Goal: Navigation & Orientation: Go to known website

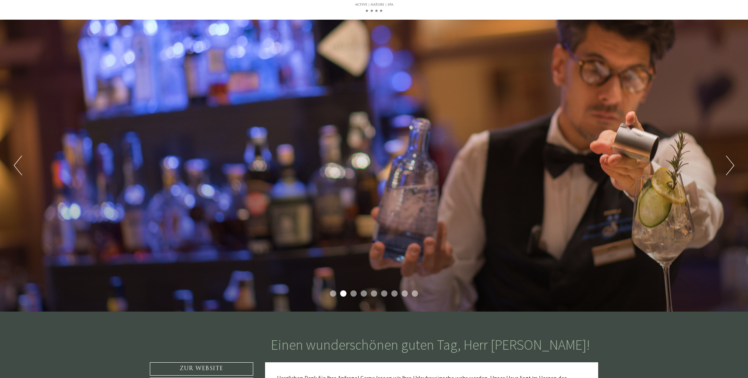
click at [729, 164] on button "Next" at bounding box center [730, 166] width 8 height 20
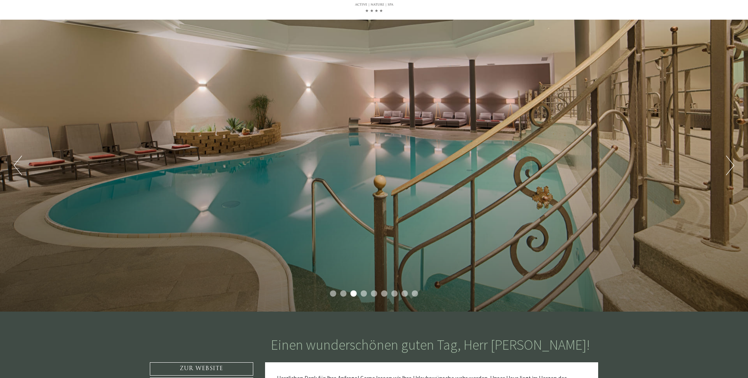
click at [729, 164] on button "Next" at bounding box center [730, 166] width 8 height 20
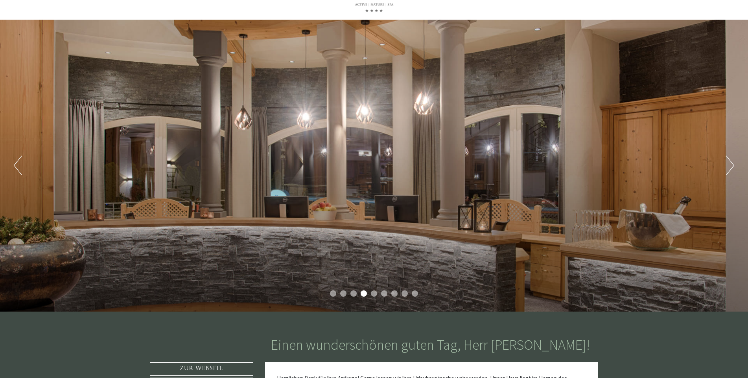
click at [729, 164] on button "Next" at bounding box center [730, 166] width 8 height 20
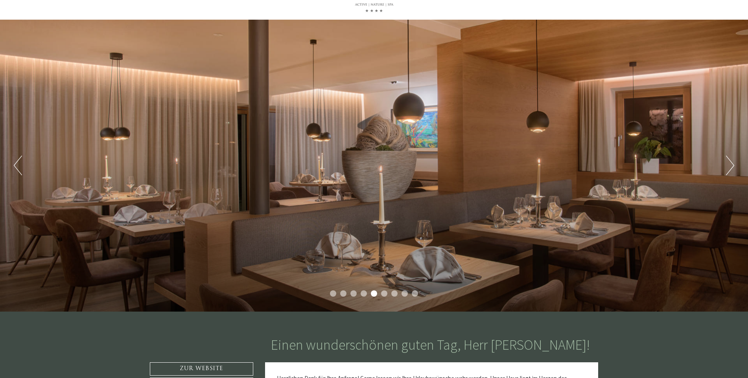
click at [729, 164] on button "Next" at bounding box center [730, 166] width 8 height 20
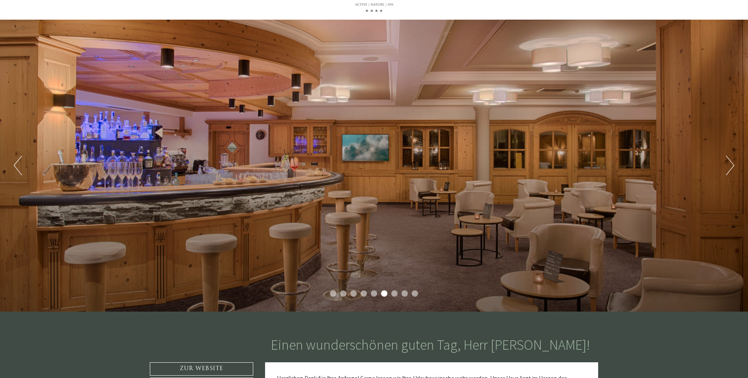
click at [729, 164] on button "Next" at bounding box center [730, 166] width 8 height 20
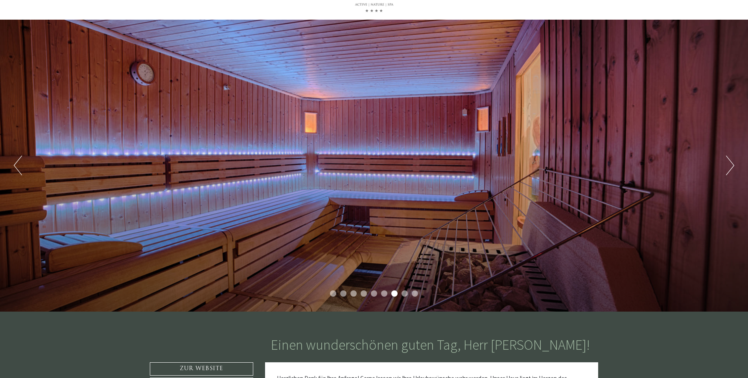
click at [729, 164] on button "Next" at bounding box center [730, 166] width 8 height 20
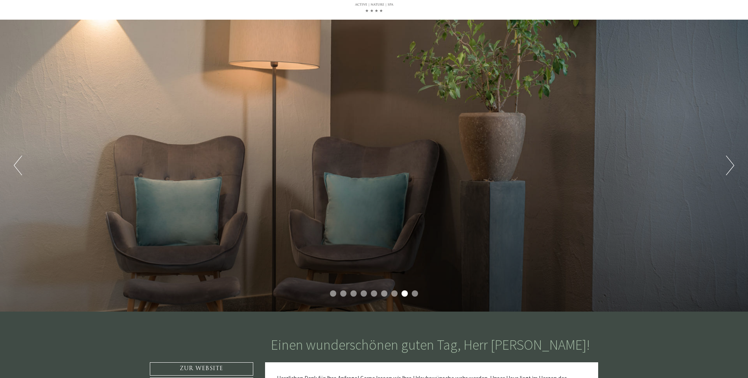
click at [729, 164] on button "Next" at bounding box center [730, 166] width 8 height 20
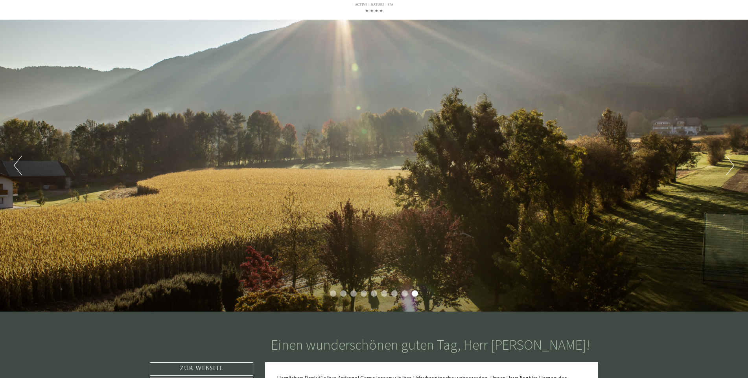
click at [729, 164] on button "Next" at bounding box center [730, 166] width 8 height 20
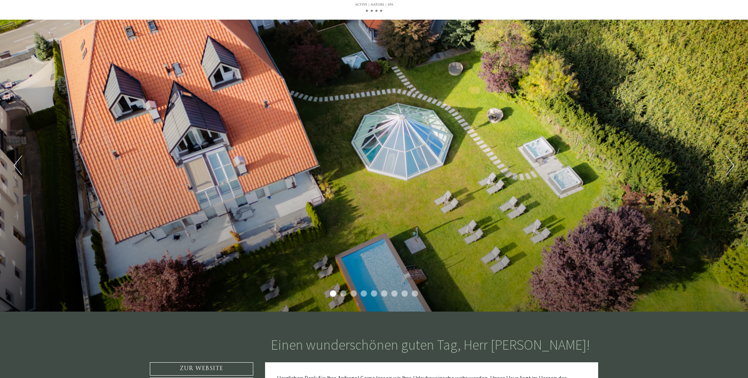
click at [729, 164] on button "Next" at bounding box center [730, 166] width 8 height 20
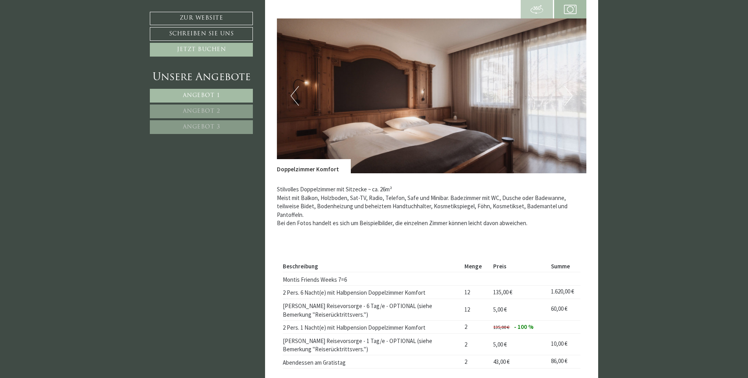
scroll to position [590, 0]
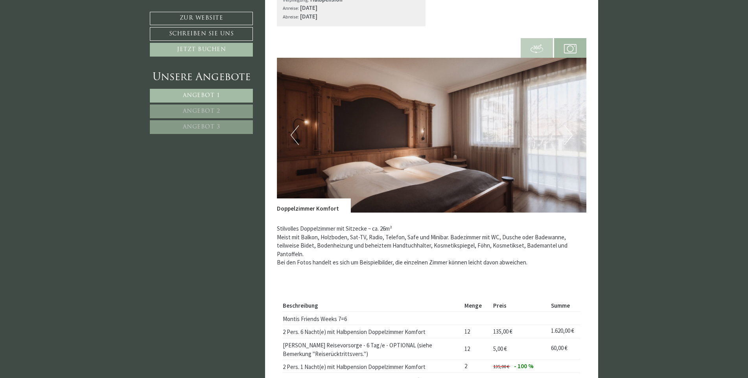
click at [568, 138] on button "Next" at bounding box center [568, 135] width 8 height 20
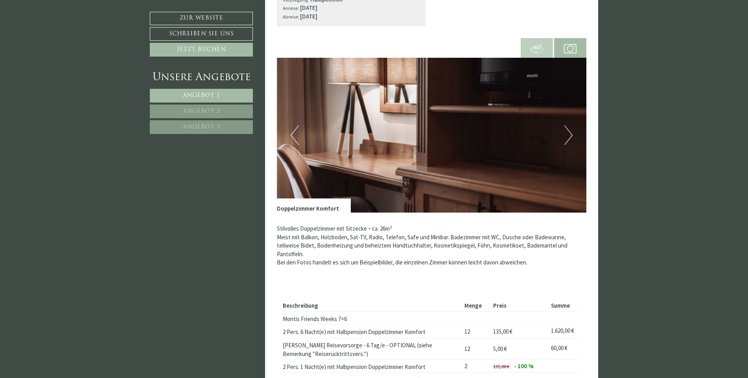
click at [568, 138] on button "Next" at bounding box center [568, 135] width 8 height 20
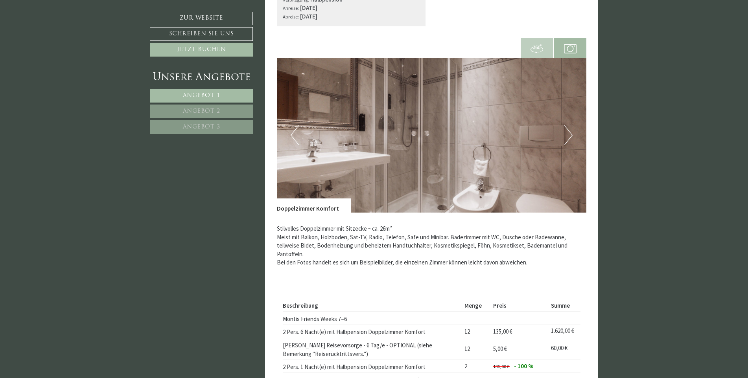
click at [568, 138] on button "Next" at bounding box center [568, 135] width 8 height 20
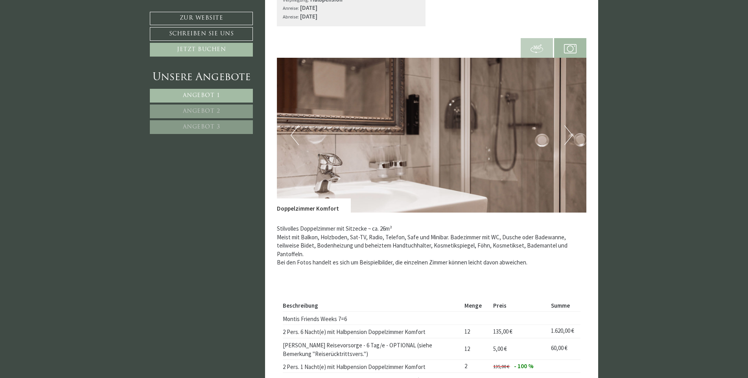
click at [568, 138] on button "Next" at bounding box center [568, 135] width 8 height 20
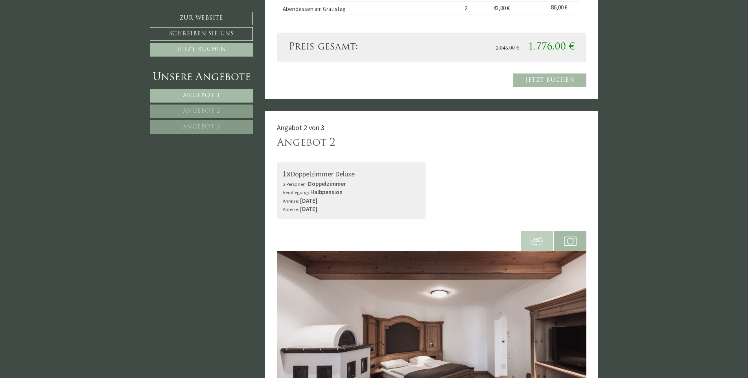
scroll to position [1023, 0]
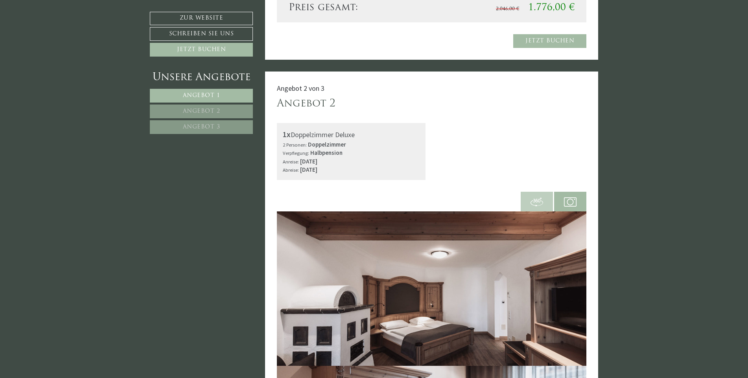
click at [280, 215] on img at bounding box center [432, 289] width 310 height 155
click at [286, 216] on img at bounding box center [432, 289] width 310 height 155
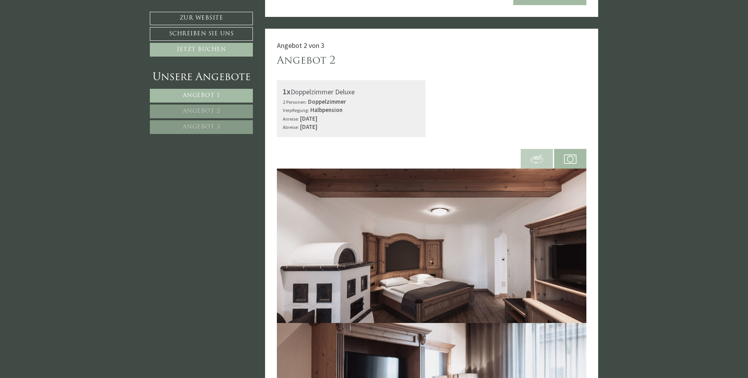
scroll to position [1062, 0]
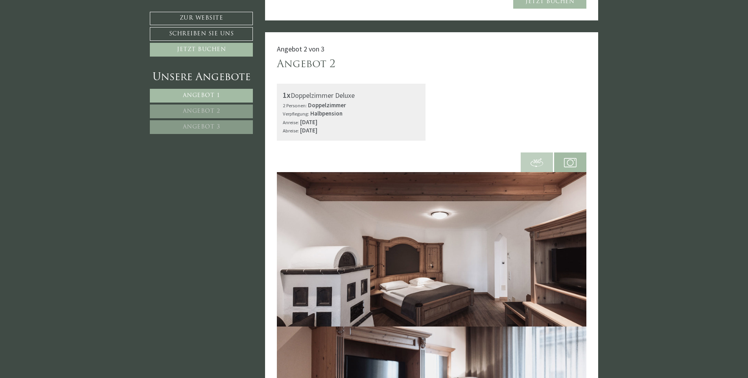
click at [538, 159] on img at bounding box center [537, 163] width 13 height 13
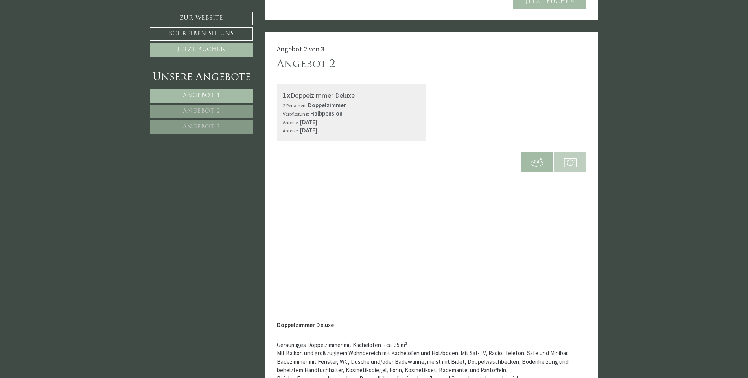
click at [569, 162] on img at bounding box center [570, 163] width 13 height 13
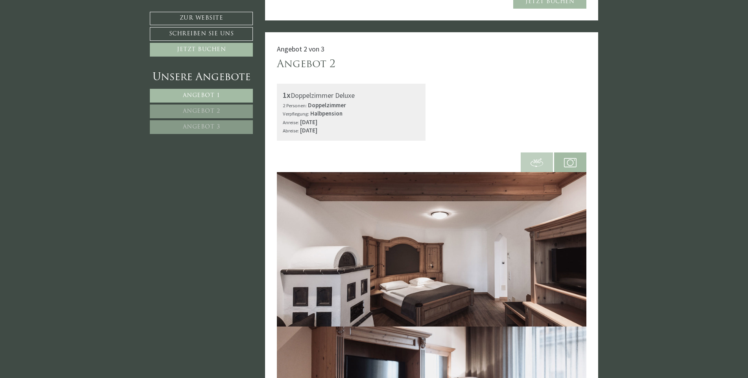
click at [280, 174] on img at bounding box center [432, 249] width 310 height 155
click at [285, 177] on img at bounding box center [432, 249] width 310 height 155
click at [540, 162] on img at bounding box center [537, 163] width 13 height 13
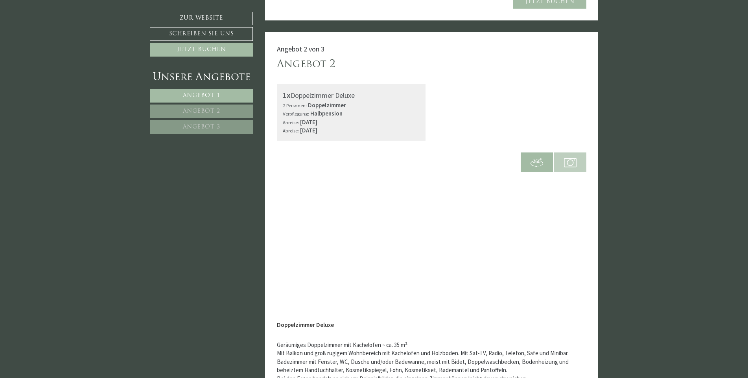
click at [564, 160] on img at bounding box center [570, 163] width 13 height 13
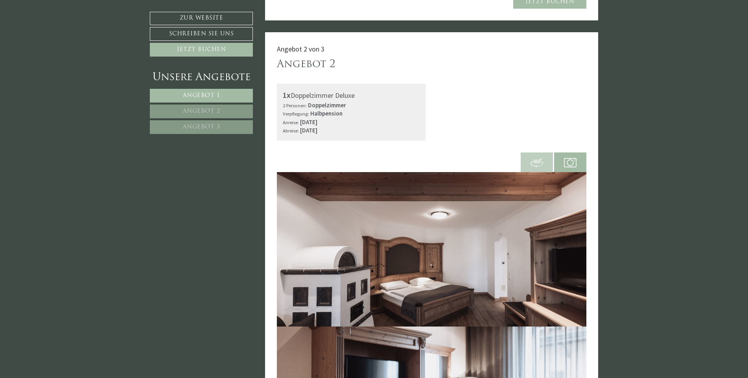
click at [564, 160] on img at bounding box center [570, 163] width 13 height 13
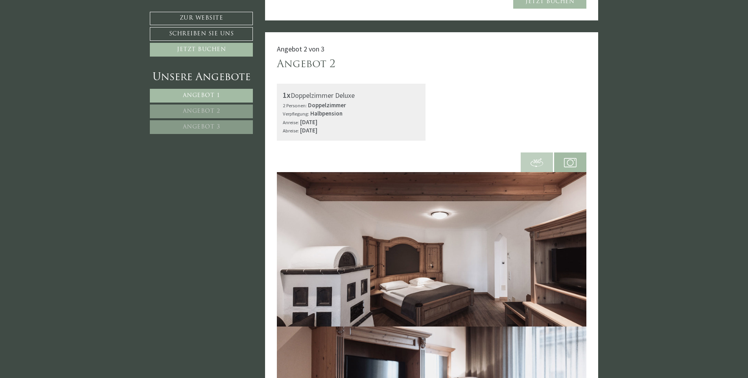
click at [281, 176] on img at bounding box center [432, 249] width 310 height 155
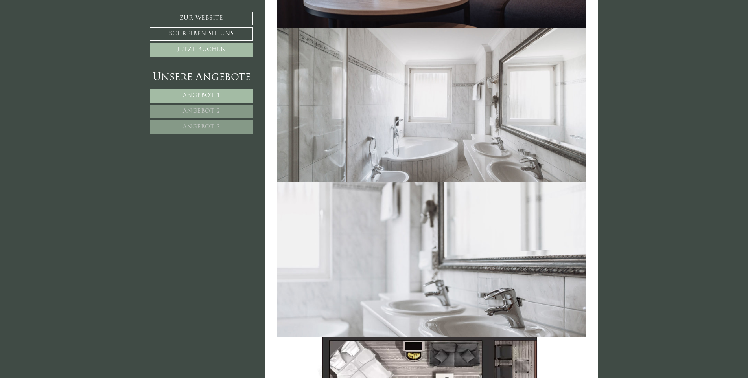
scroll to position [1652, 0]
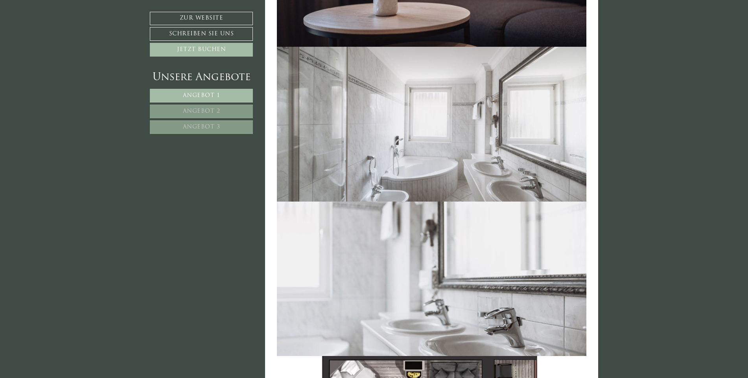
drag, startPoint x: 437, startPoint y: 114, endPoint x: 443, endPoint y: 138, distance: 24.7
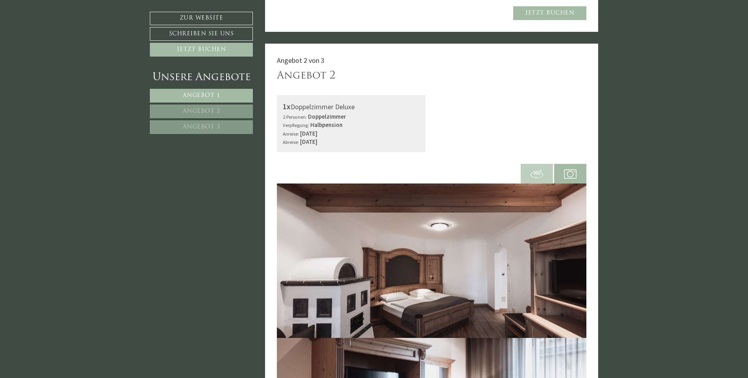
scroll to position [1062, 0]
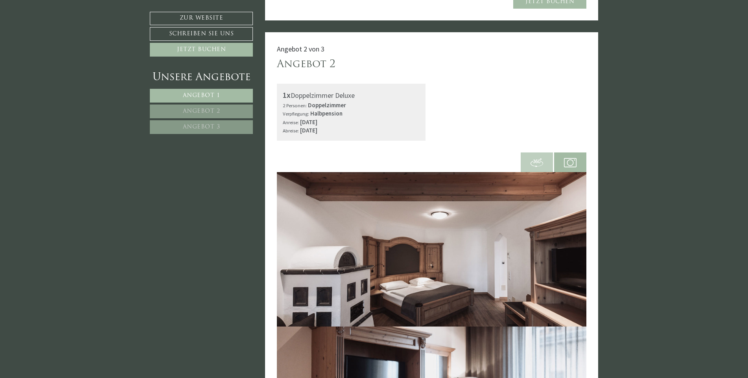
click at [568, 162] on img at bounding box center [570, 163] width 13 height 13
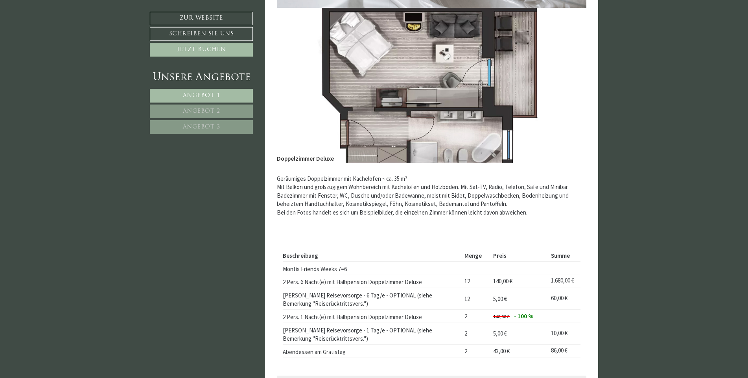
scroll to position [1888, 0]
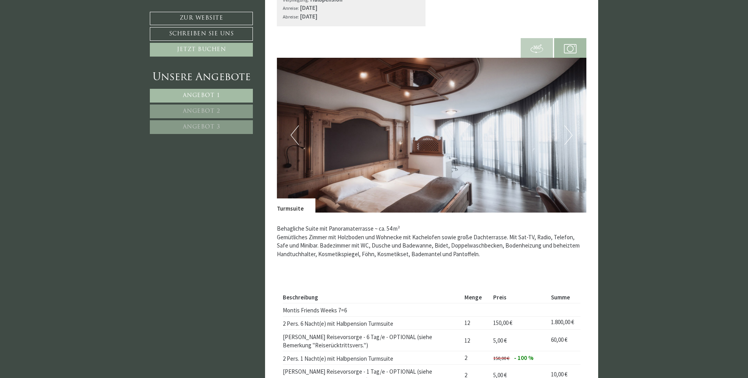
scroll to position [551, 0]
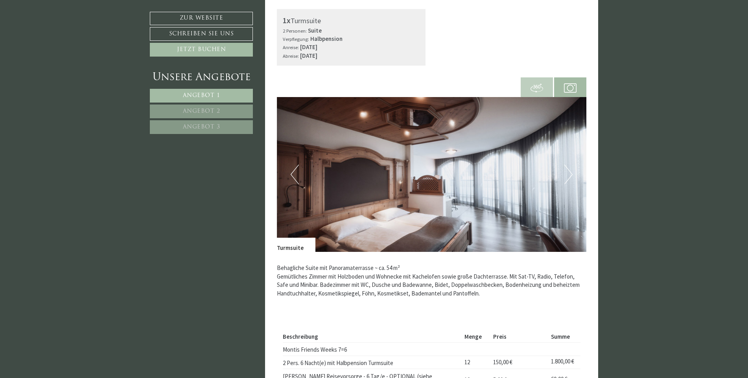
click at [568, 174] on button "Next" at bounding box center [568, 175] width 8 height 20
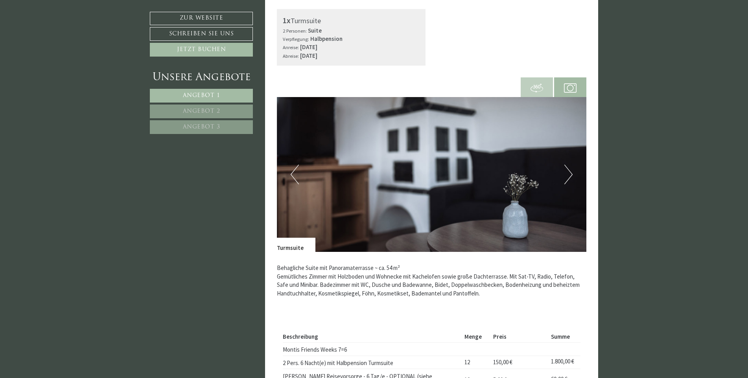
click at [568, 174] on button "Next" at bounding box center [568, 175] width 8 height 20
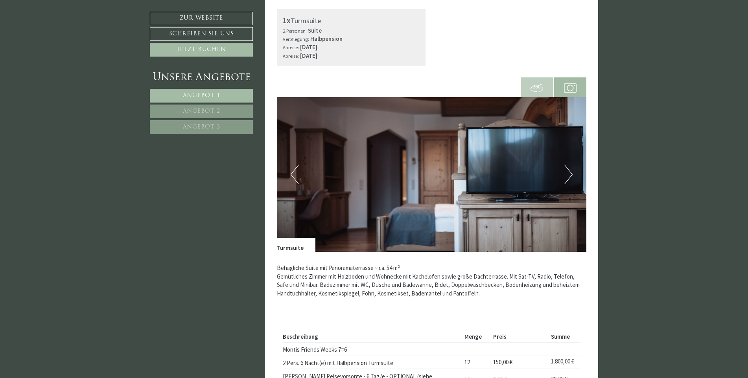
click at [568, 174] on button "Next" at bounding box center [568, 175] width 8 height 20
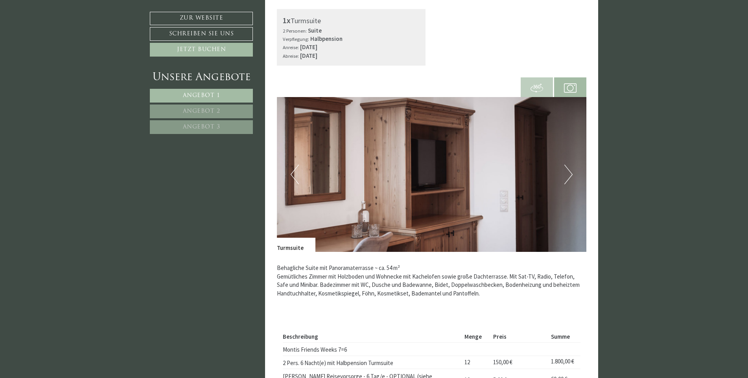
click at [568, 174] on button "Next" at bounding box center [568, 175] width 8 height 20
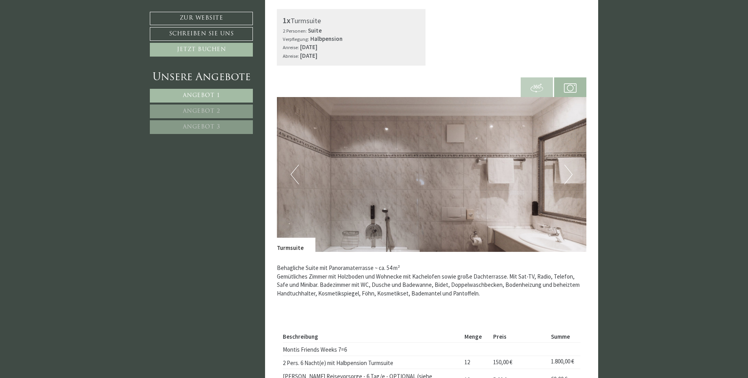
click at [568, 174] on button "Next" at bounding box center [568, 175] width 8 height 20
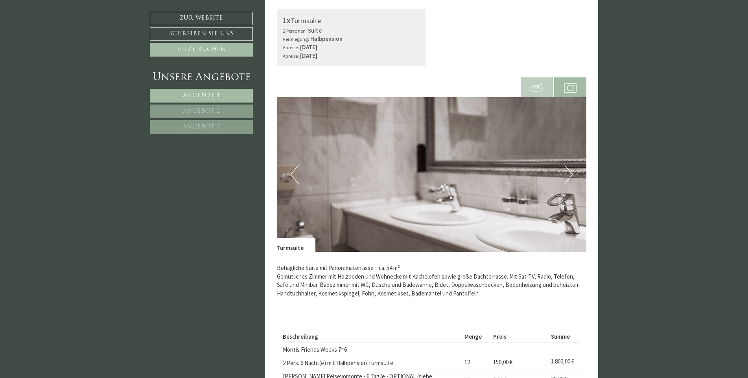
click at [568, 174] on button "Next" at bounding box center [568, 175] width 8 height 20
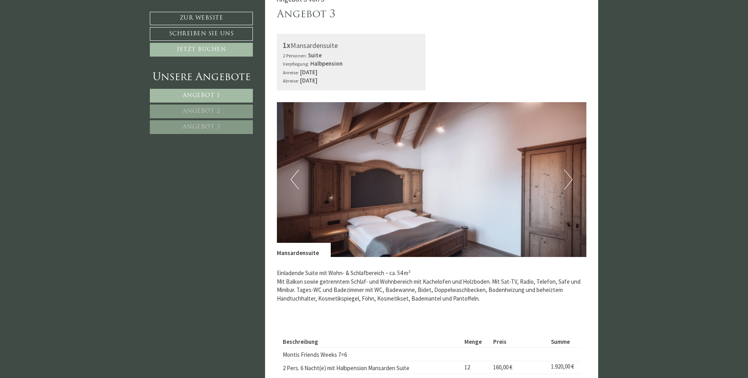
scroll to position [1652, 0]
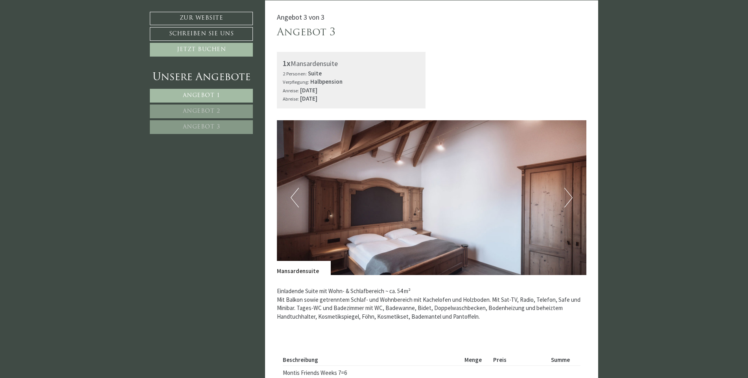
click at [568, 198] on button "Next" at bounding box center [568, 198] width 8 height 20
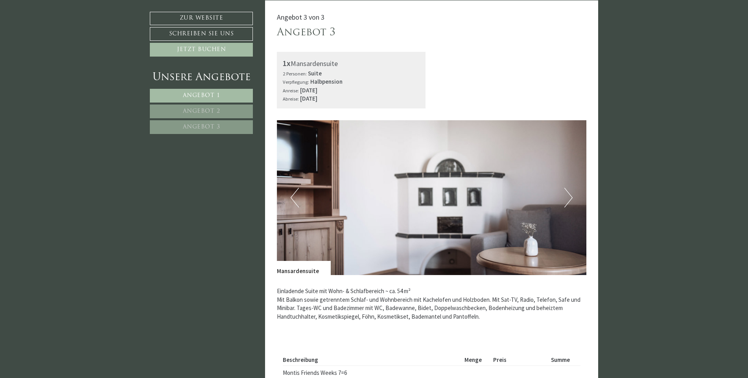
click at [568, 198] on button "Next" at bounding box center [568, 198] width 8 height 20
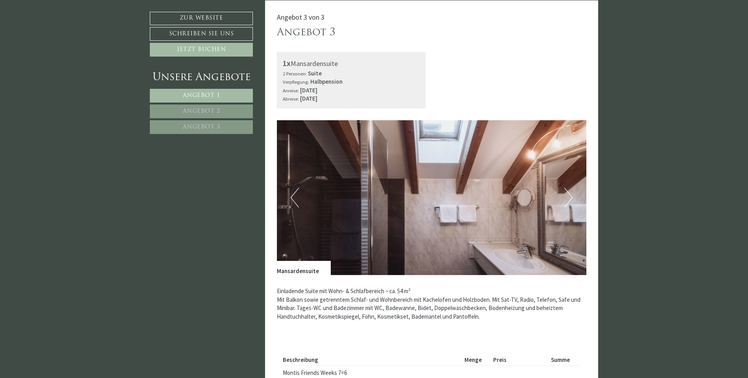
click at [568, 198] on button "Next" at bounding box center [568, 198] width 8 height 20
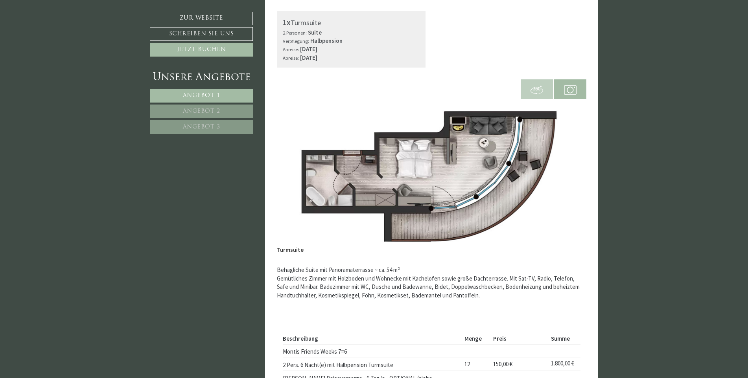
scroll to position [472, 0]
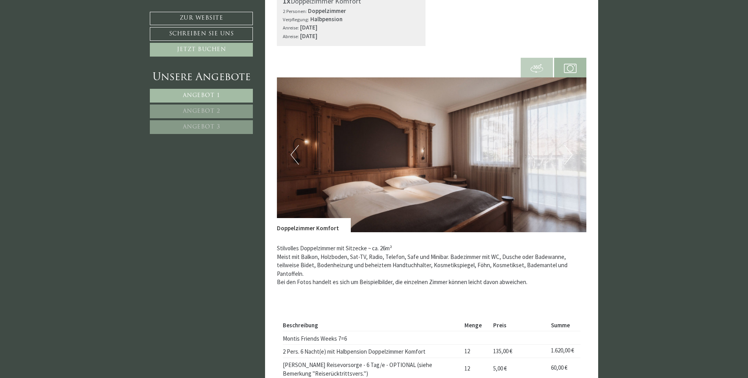
scroll to position [551, 0]
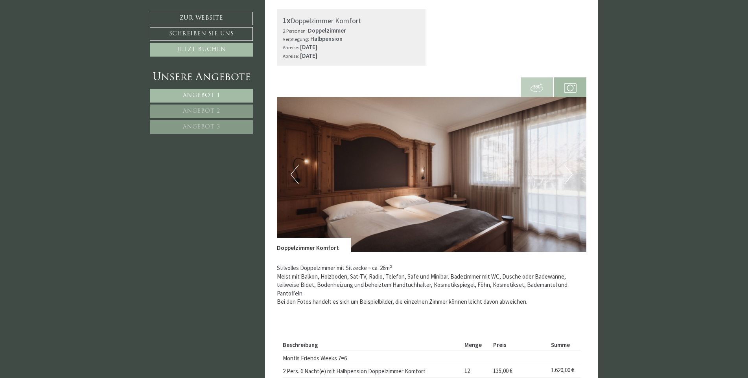
click at [567, 176] on button "Next" at bounding box center [568, 175] width 8 height 20
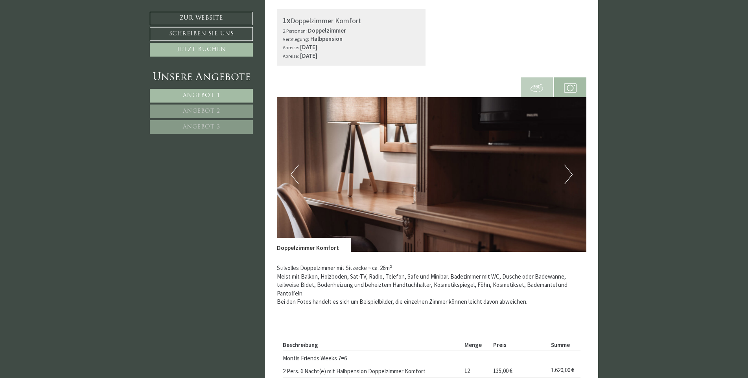
click at [567, 176] on button "Next" at bounding box center [568, 175] width 8 height 20
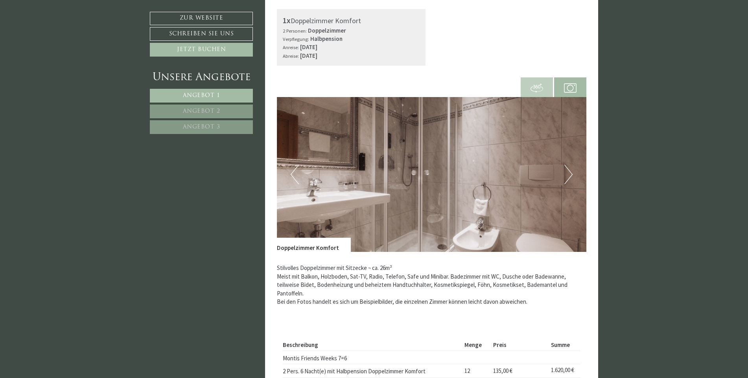
click at [567, 176] on button "Next" at bounding box center [568, 175] width 8 height 20
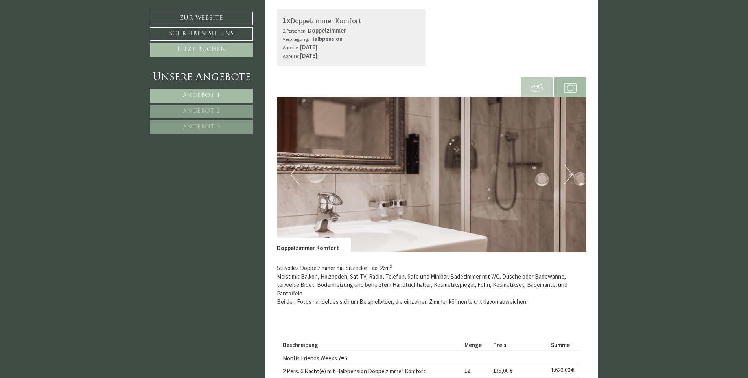
click at [567, 176] on button "Next" at bounding box center [568, 175] width 8 height 20
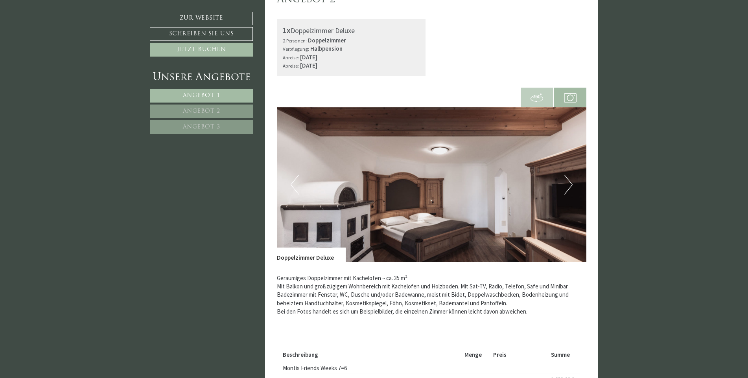
scroll to position [1141, 0]
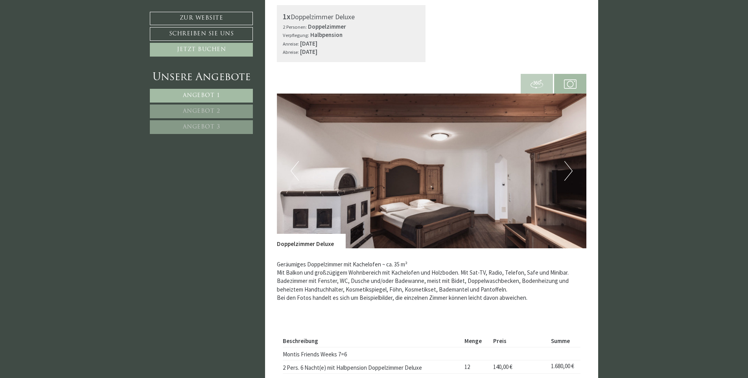
click at [568, 169] on button "Next" at bounding box center [568, 171] width 8 height 20
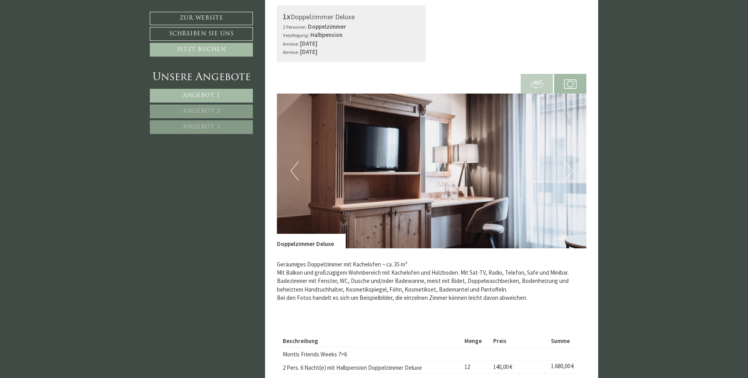
click at [568, 169] on button "Next" at bounding box center [568, 171] width 8 height 20
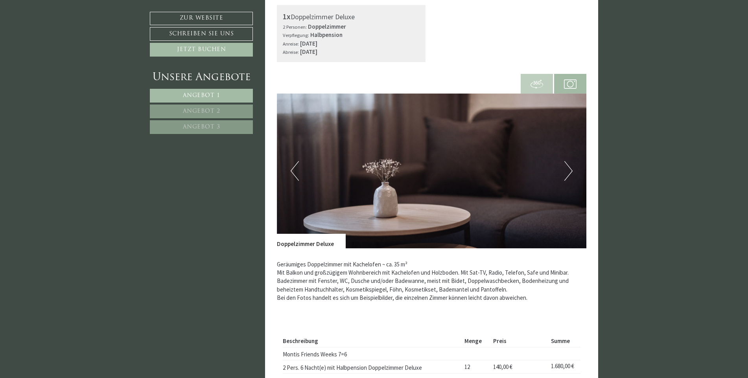
click at [568, 169] on button "Next" at bounding box center [568, 171] width 8 height 20
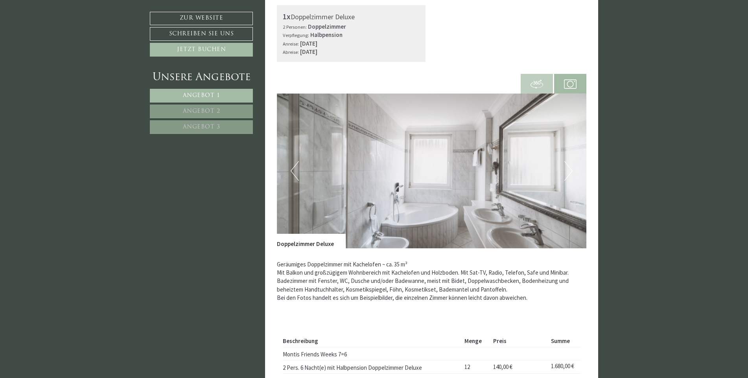
click at [570, 172] on button "Next" at bounding box center [568, 171] width 8 height 20
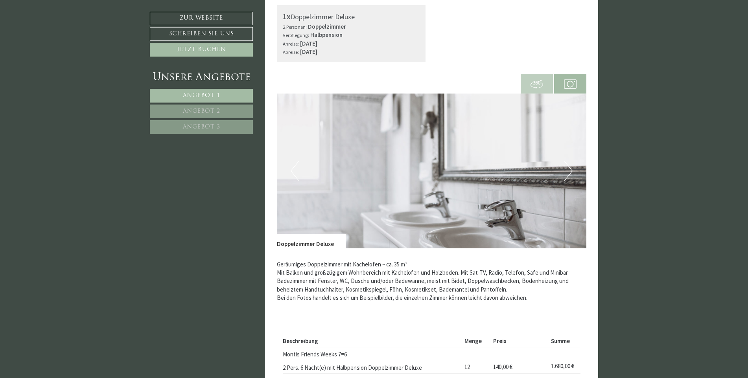
click at [570, 172] on button "Next" at bounding box center [568, 171] width 8 height 20
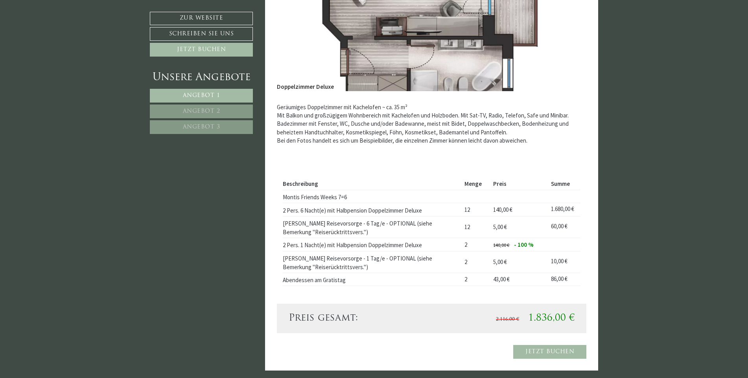
scroll to position [1337, 0]
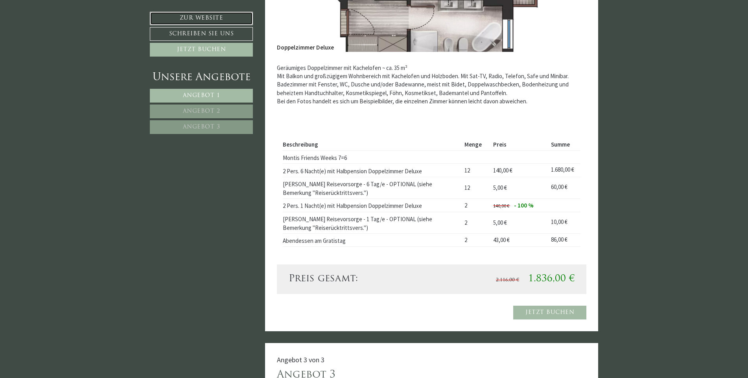
click at [202, 15] on link "Zur Website" at bounding box center [201, 18] width 103 height 13
